Goal: Information Seeking & Learning: Learn about a topic

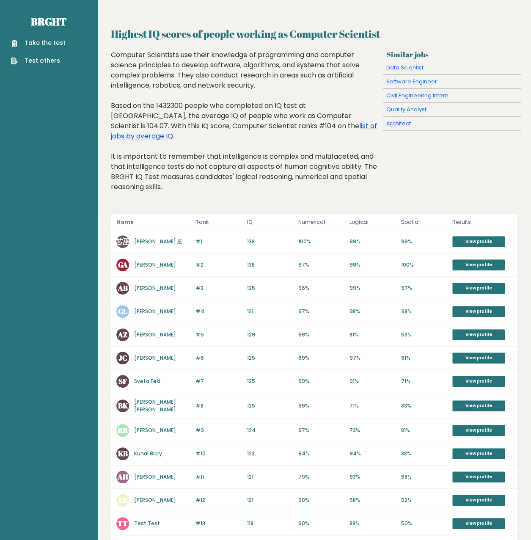
click at [266, 127] on link "list of jobs by average IQ" at bounding box center [244, 131] width 266 height 20
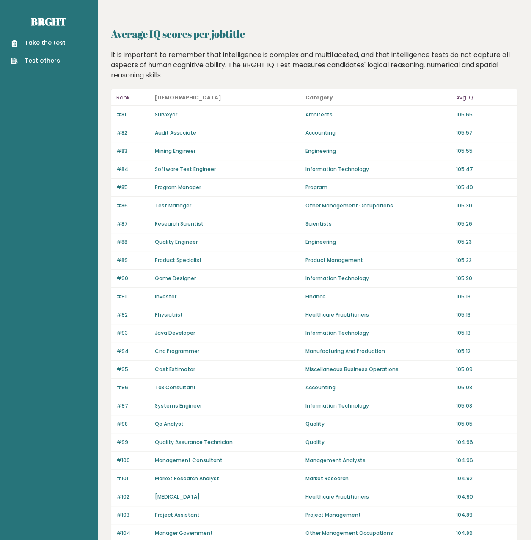
click at [168, 112] on link "Surveyor" at bounding box center [166, 114] width 22 height 7
drag, startPoint x: 220, startPoint y: 117, endPoint x: 156, endPoint y: 116, distance: 64.3
click at [156, 116] on div "Surveyor" at bounding box center [228, 115] width 146 height 8
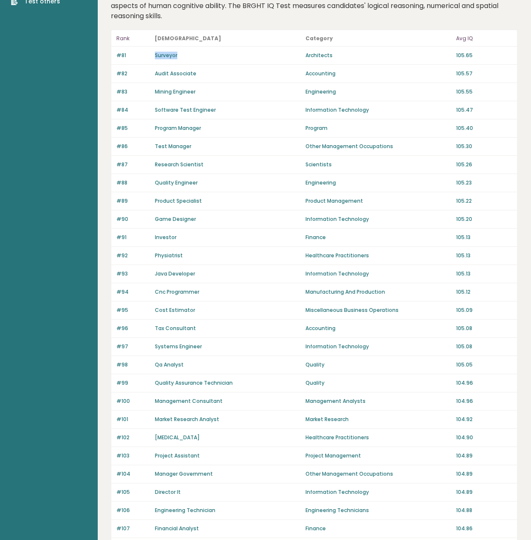
scroll to position [85, 0]
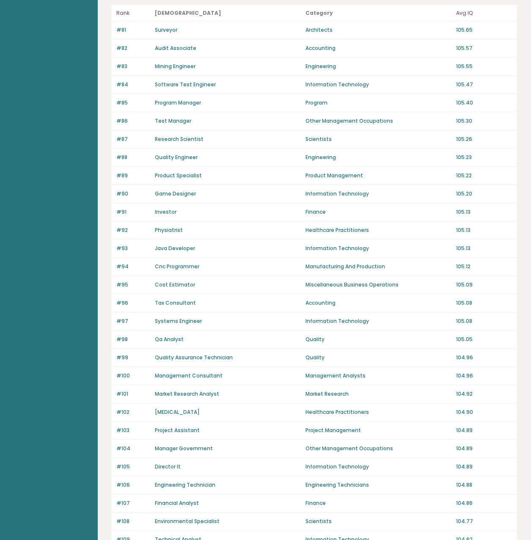
click at [248, 82] on div "Software Test Engineer" at bounding box center [228, 85] width 146 height 8
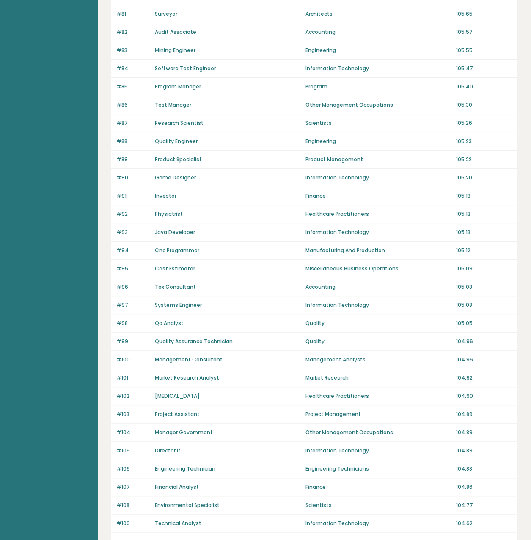
scroll to position [0, 0]
